Goal: Find contact information: Find contact information

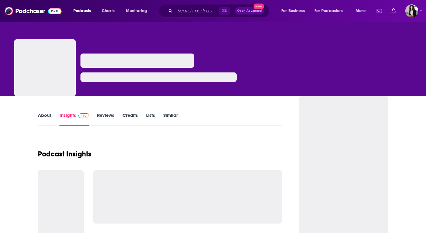
click at [223, 11] on span "⌘ K" at bounding box center [224, 11] width 11 height 8
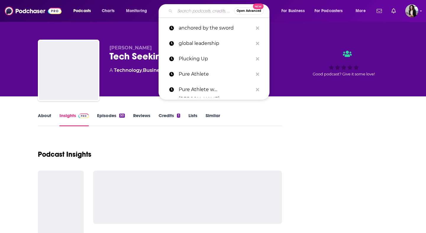
click at [198, 11] on input "Search podcasts, credits, & more..." at bounding box center [204, 10] width 59 height 9
paste input "Kingdom Speak with [DEMOGRAPHIC_DATA] [PERSON_NAME]"
type input "Kingdom Speak with [DEMOGRAPHIC_DATA] [PERSON_NAME]"
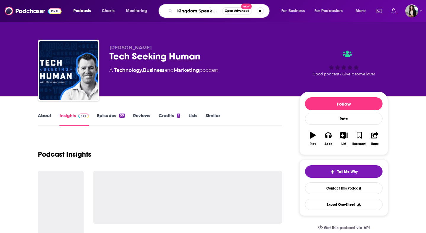
scroll to position [0, 54]
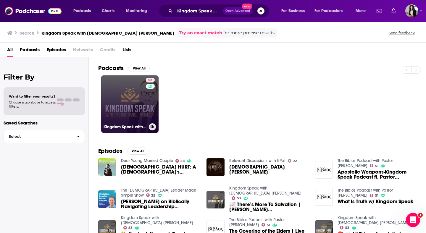
click at [119, 109] on link "53 Kingdom Speak with [DEMOGRAPHIC_DATA] [PERSON_NAME]" at bounding box center [129, 103] width 57 height 57
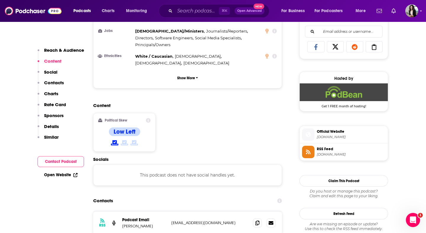
scroll to position [384, 0]
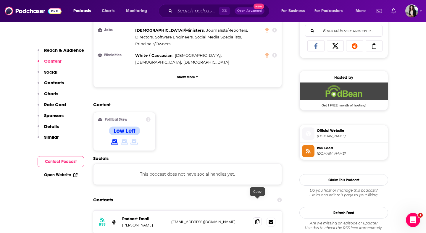
click at [258, 219] on icon at bounding box center [257, 221] width 4 height 5
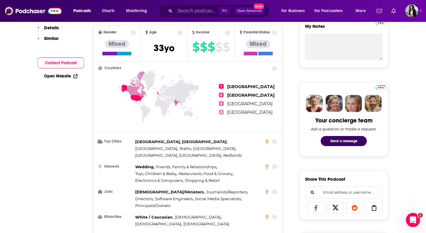
scroll to position [0, 0]
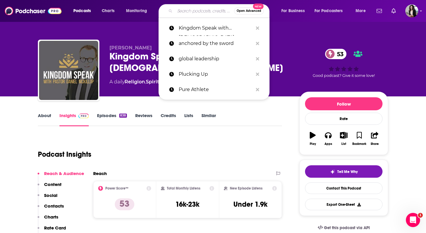
click at [213, 10] on input "Search podcasts, credits, & more..." at bounding box center [204, 10] width 59 height 9
paste input "Life and Books and Everything"
type input "Life and Books and Everything"
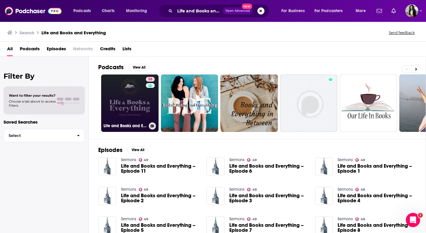
click at [127, 99] on link "58 Life and Books and Everything" at bounding box center [129, 103] width 57 height 57
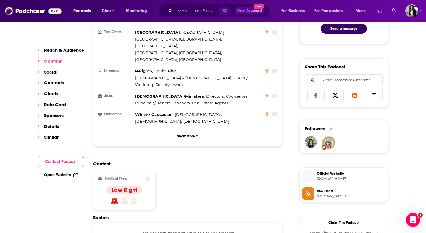
scroll to position [389, 0]
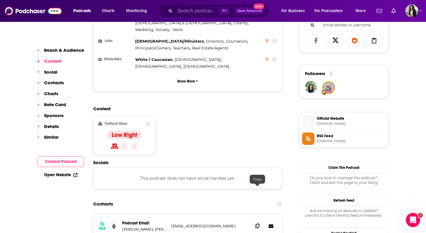
click at [256, 221] on span at bounding box center [257, 225] width 9 height 9
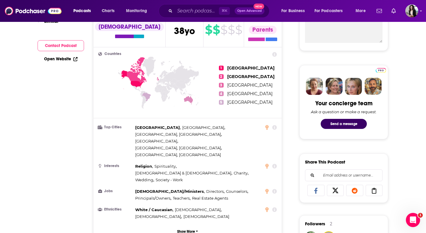
scroll to position [49, 0]
